Goal: Obtain resource: Download file/media

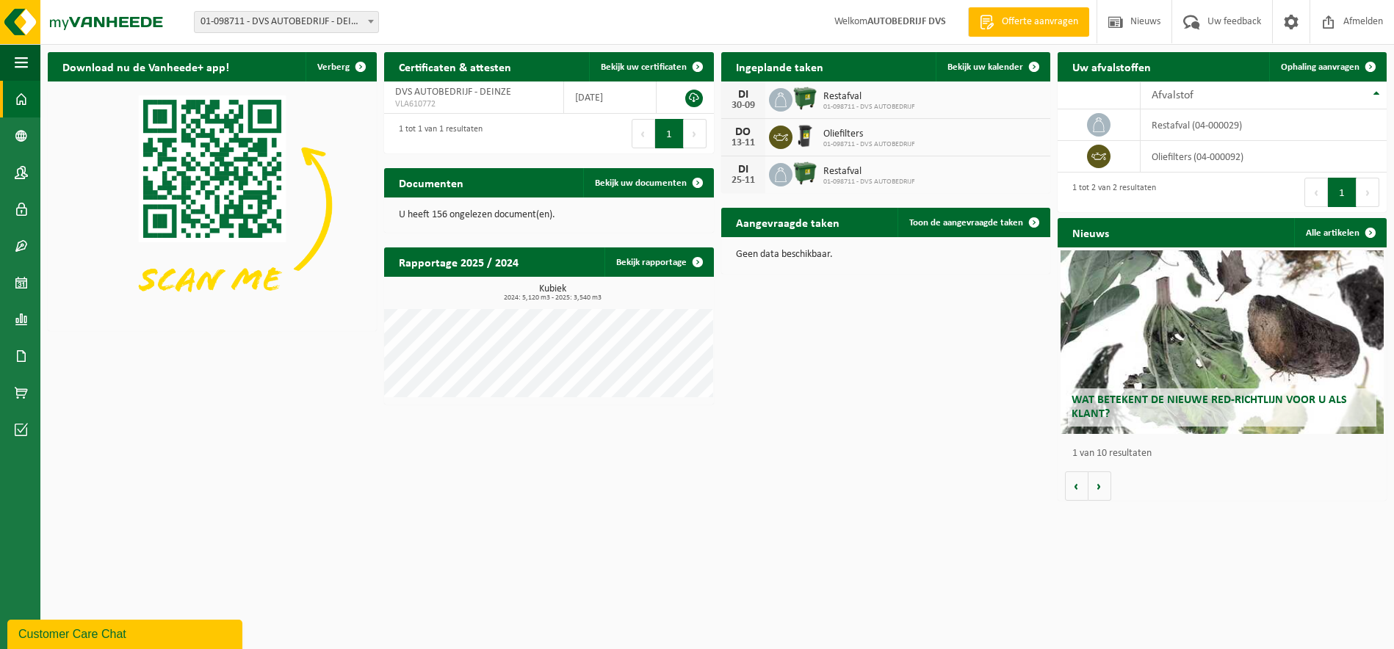
click at [1043, 571] on html "Vestiging: 01-098711 - DVS AUTOBEDRIJF - DEINZE 01-098711 - DVS AUTOBEDRIJF - D…" at bounding box center [697, 324] width 1394 height 649
click at [12, 385] on link "Product Shop" at bounding box center [20, 393] width 40 height 37
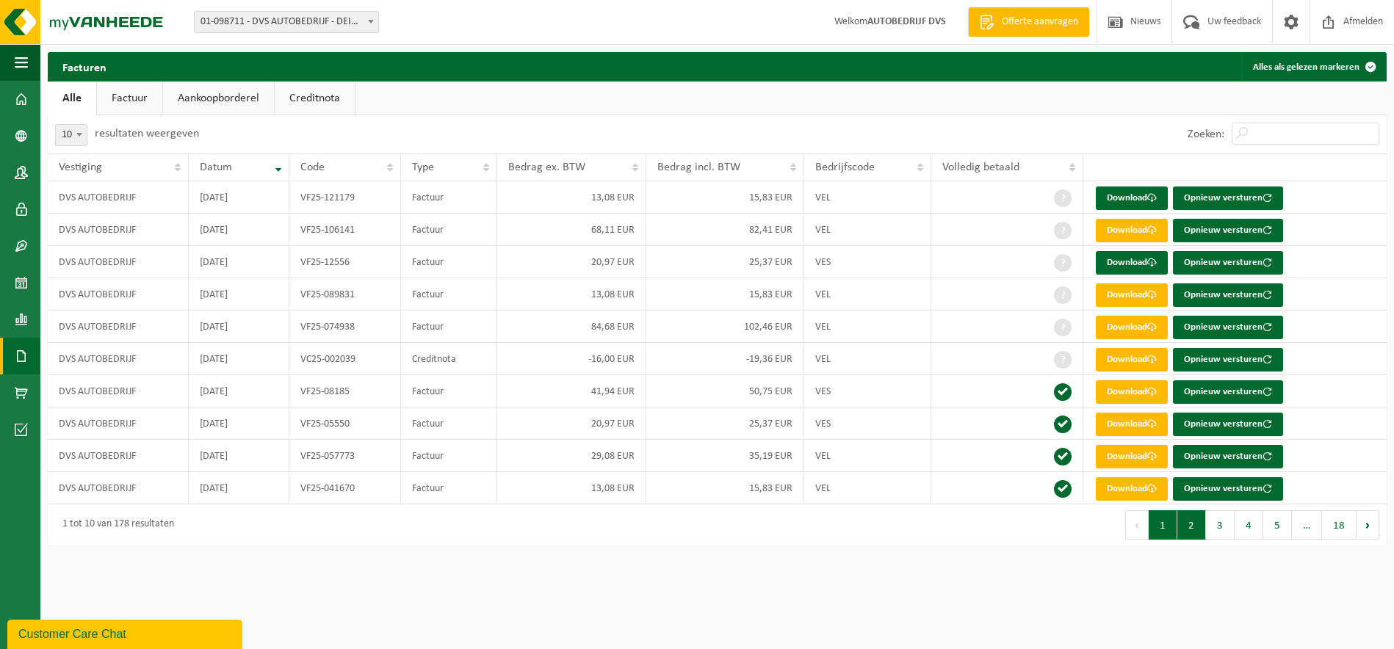
click at [1202, 531] on button "2" at bounding box center [1192, 525] width 29 height 29
click at [1167, 533] on button "1" at bounding box center [1163, 525] width 29 height 29
click at [132, 98] on link "Factuur" at bounding box center [129, 99] width 65 height 34
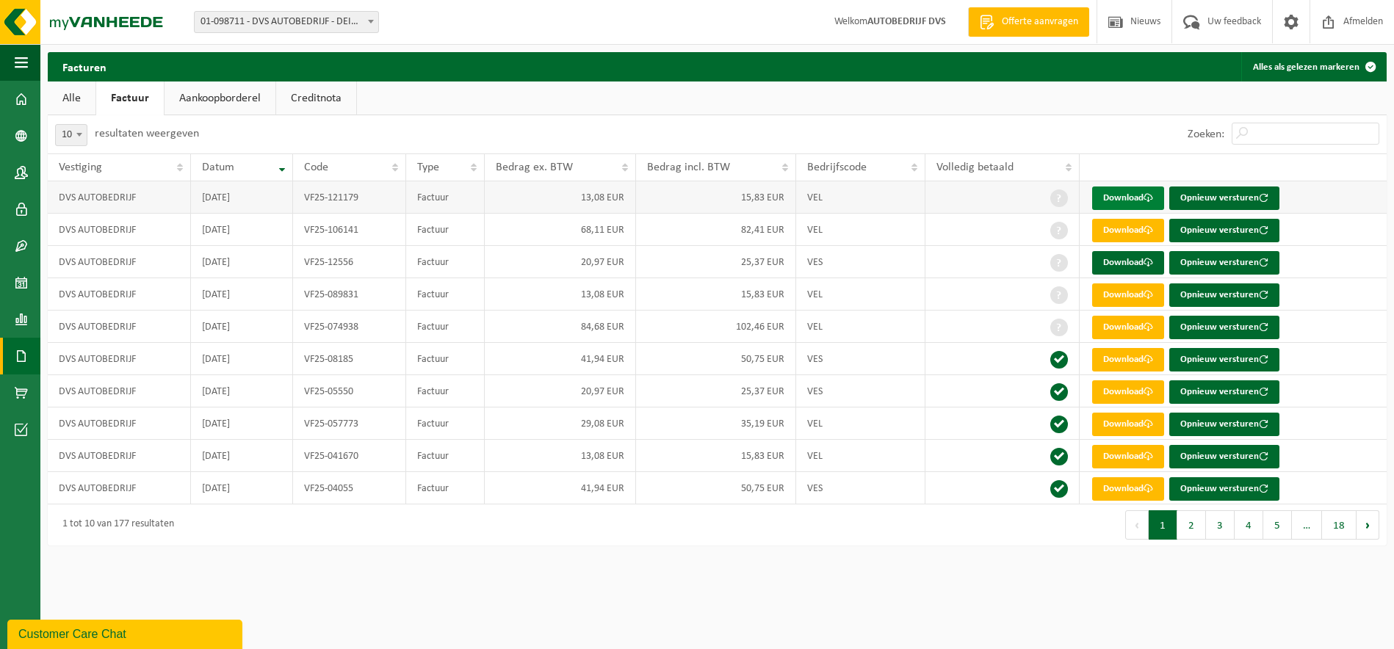
click at [1112, 202] on link "Download" at bounding box center [1128, 199] width 72 height 24
click at [1122, 264] on link "Download" at bounding box center [1128, 263] width 72 height 24
click at [719, 198] on td "15,83 EUR" at bounding box center [716, 197] width 160 height 32
click at [242, 101] on link "Aankoopborderel" at bounding box center [220, 99] width 111 height 34
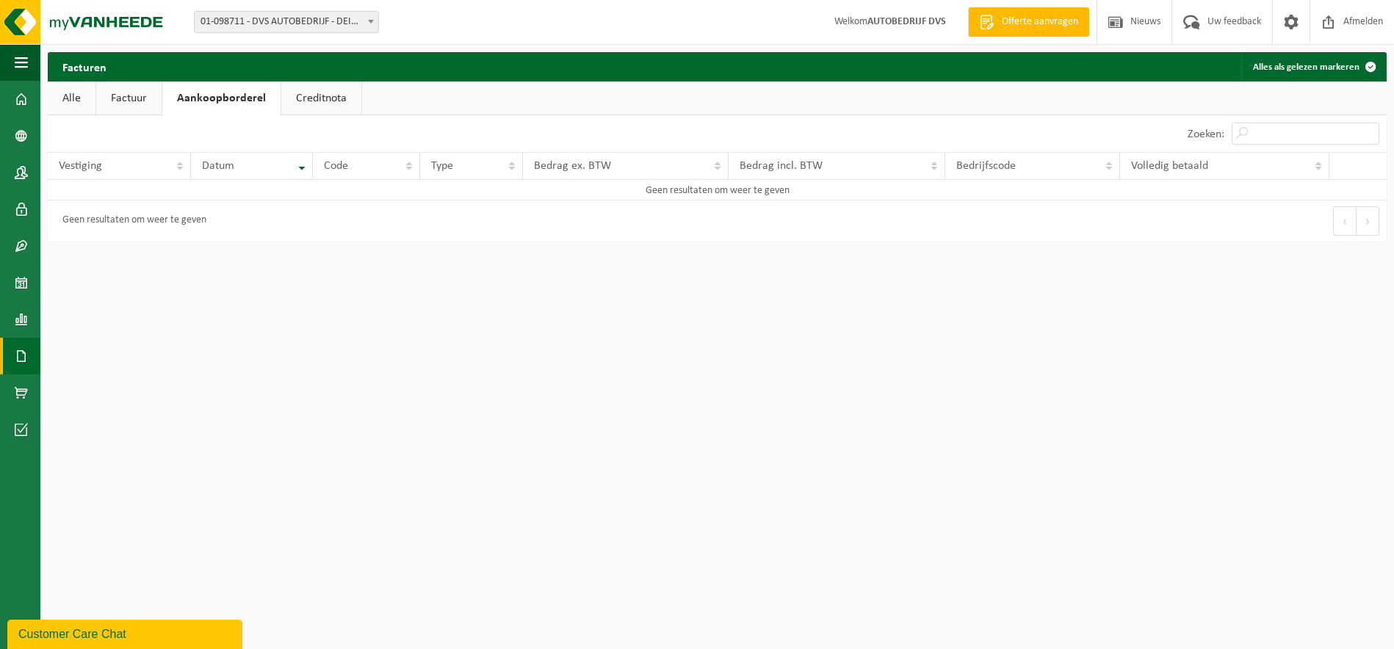
click at [64, 100] on link "Alle" at bounding box center [72, 99] width 48 height 34
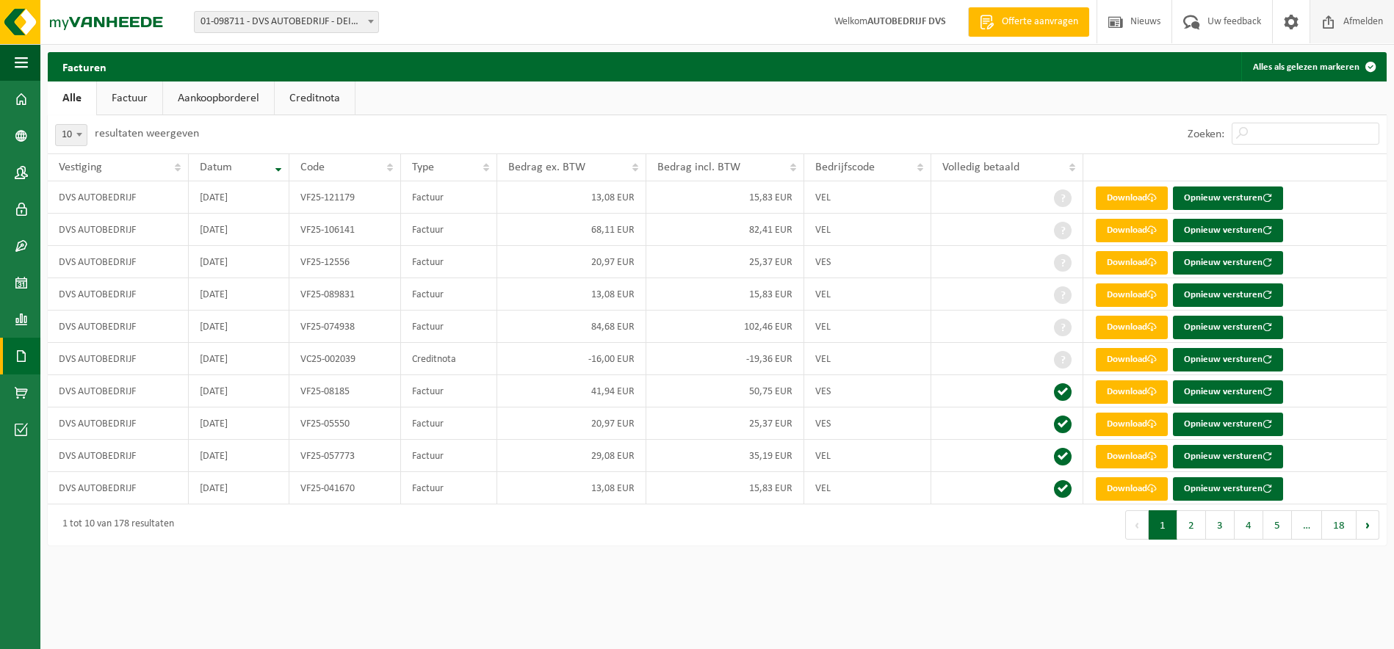
click at [1323, 24] on span at bounding box center [1329, 21] width 22 height 43
